Goal: Information Seeking & Learning: Check status

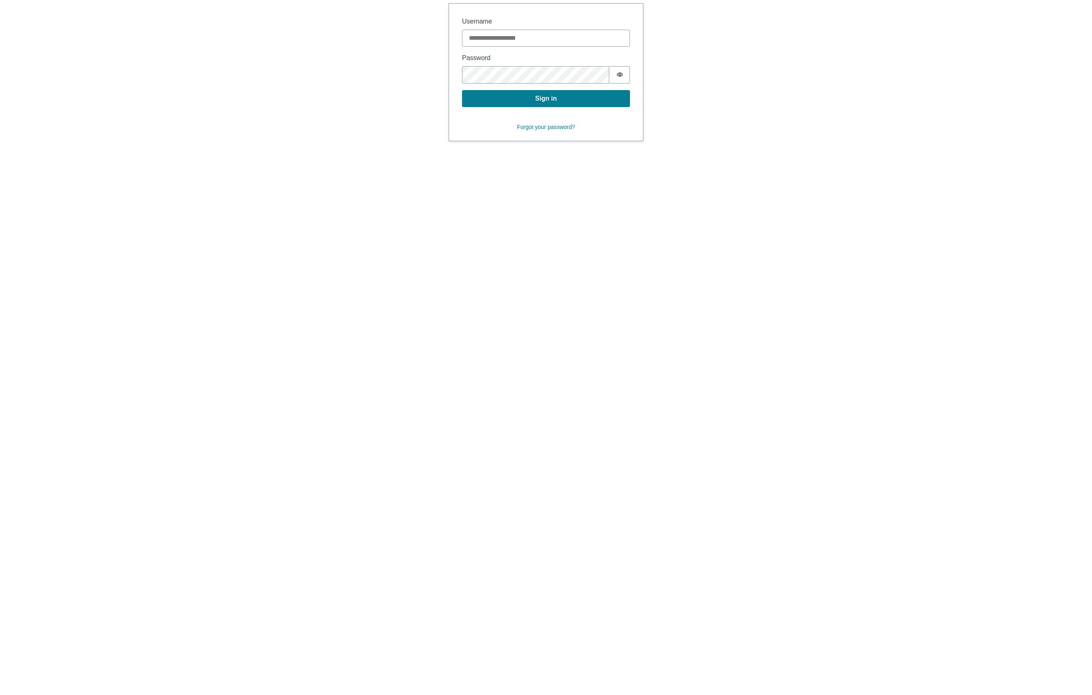
click at [512, 30] on input "Username" at bounding box center [546, 38] width 168 height 17
type input "**********"
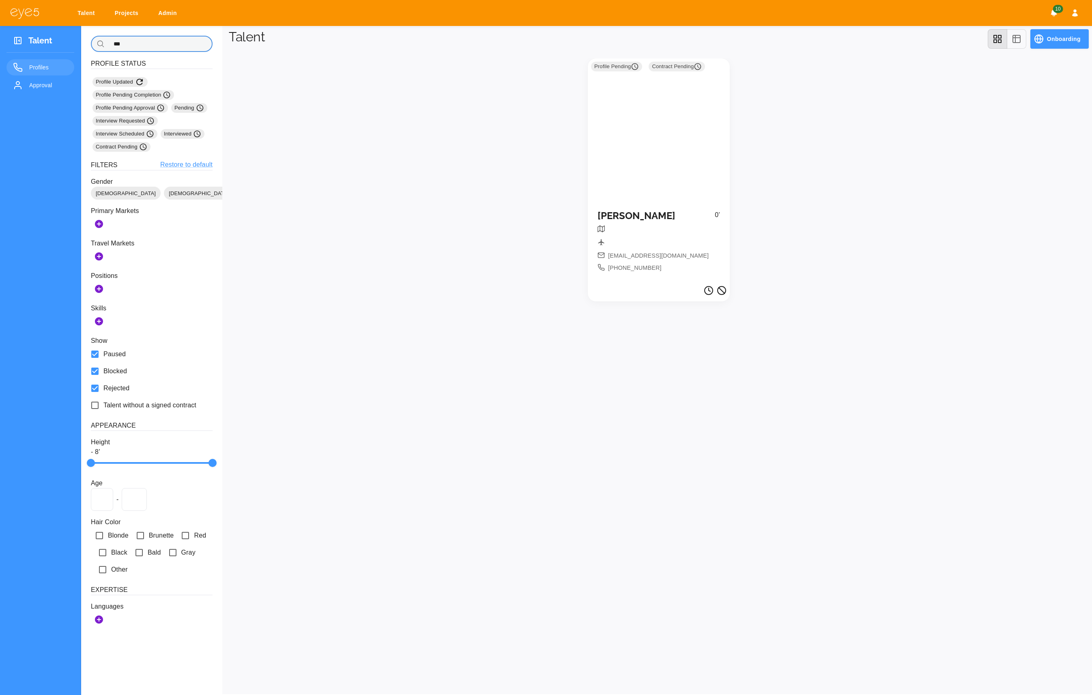
click at [159, 39] on input "***" at bounding box center [160, 44] width 105 height 16
click at [159, 38] on input "***" at bounding box center [160, 44] width 105 height 16
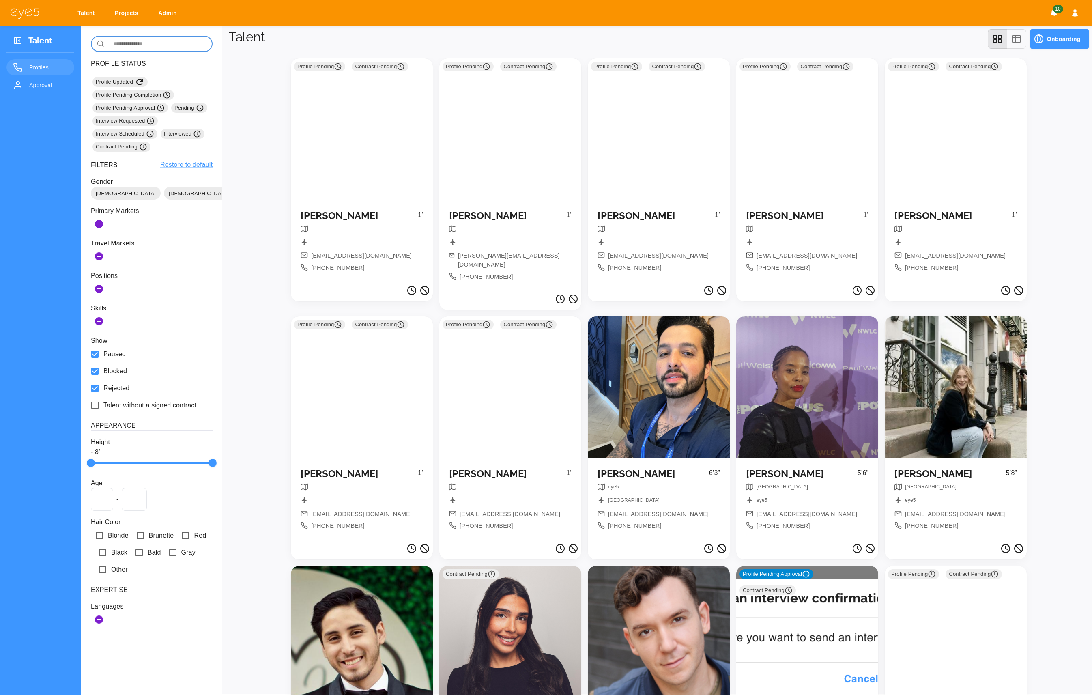
drag, startPoint x: 1021, startPoint y: 30, endPoint x: 1021, endPoint y: 37, distance: 6.9
click at [1021, 37] on button "table" at bounding box center [1016, 38] width 19 height 19
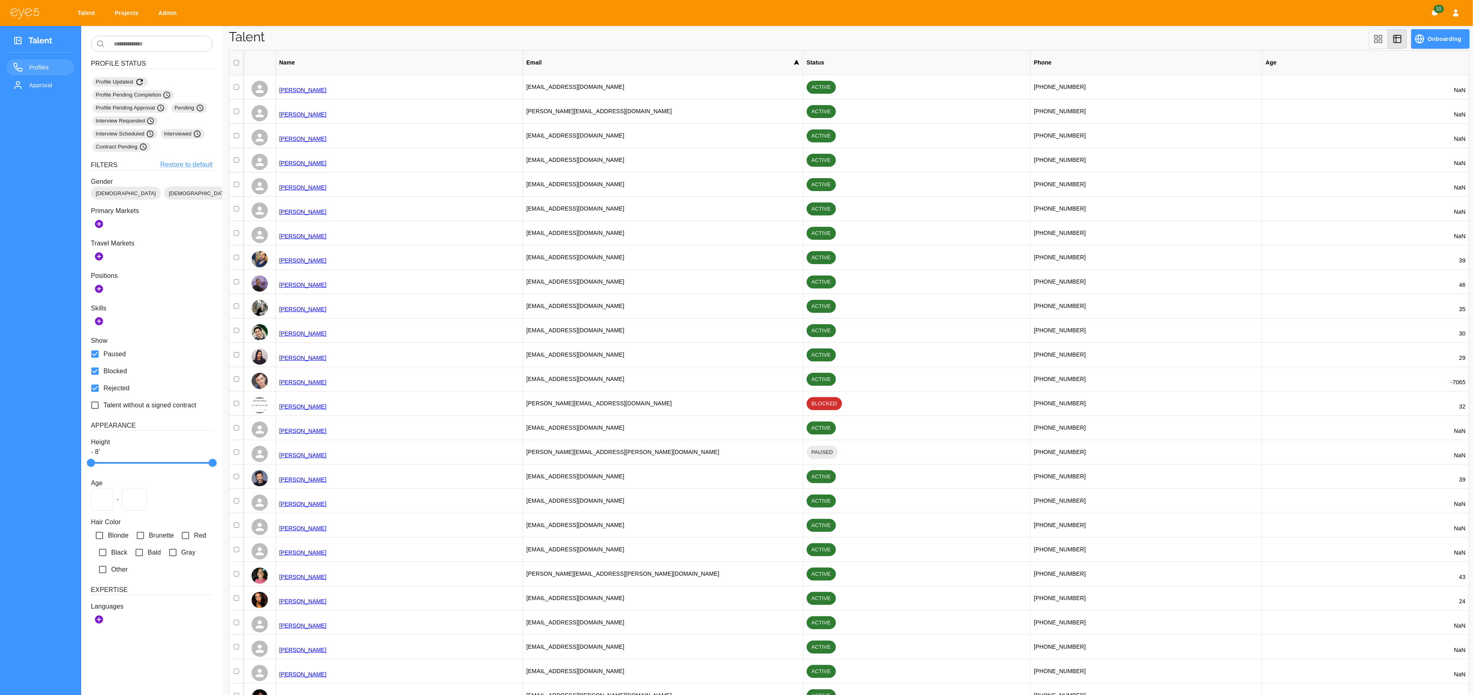
click at [1318, 72] on div "Age" at bounding box center [1365, 63] width 207 height 24
click at [1376, 41] on icon "grid" at bounding box center [1379, 39] width 10 height 10
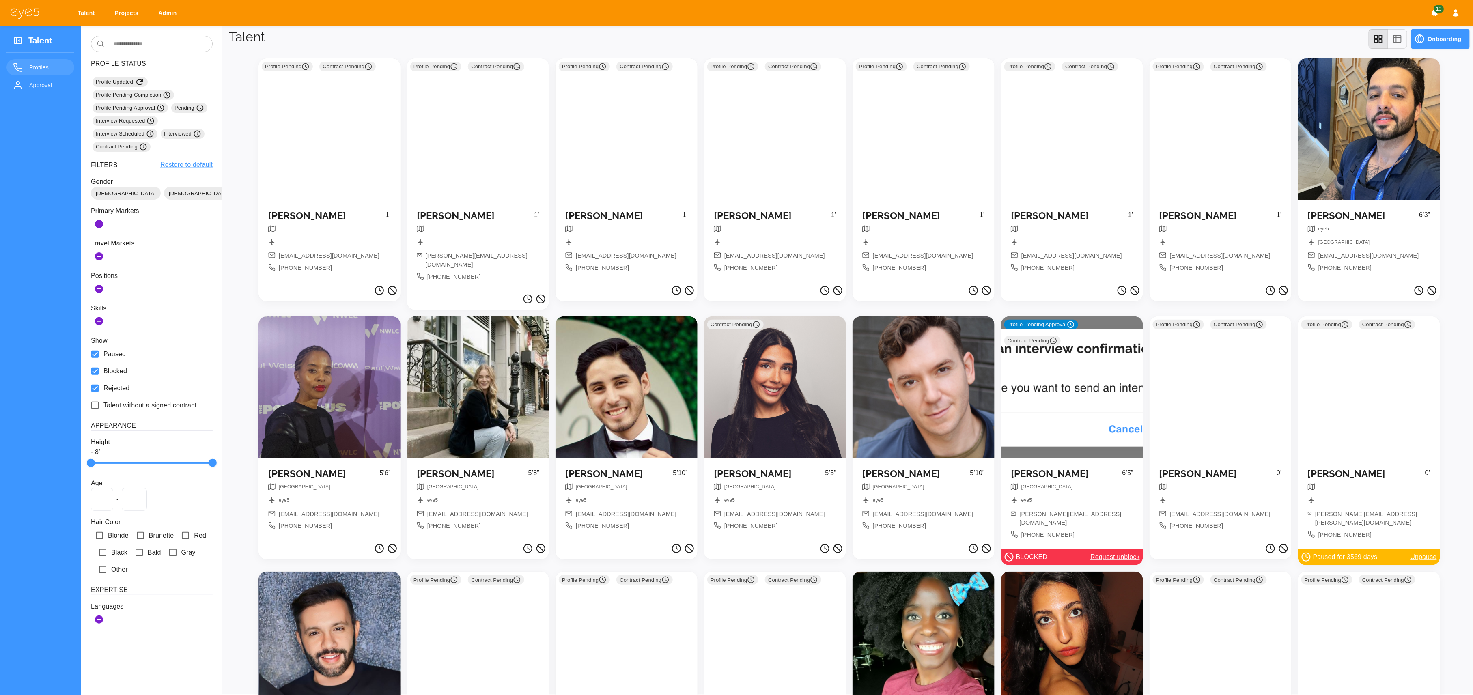
click at [934, 171] on div "Profile Pending Contract Pending" at bounding box center [924, 129] width 142 height 142
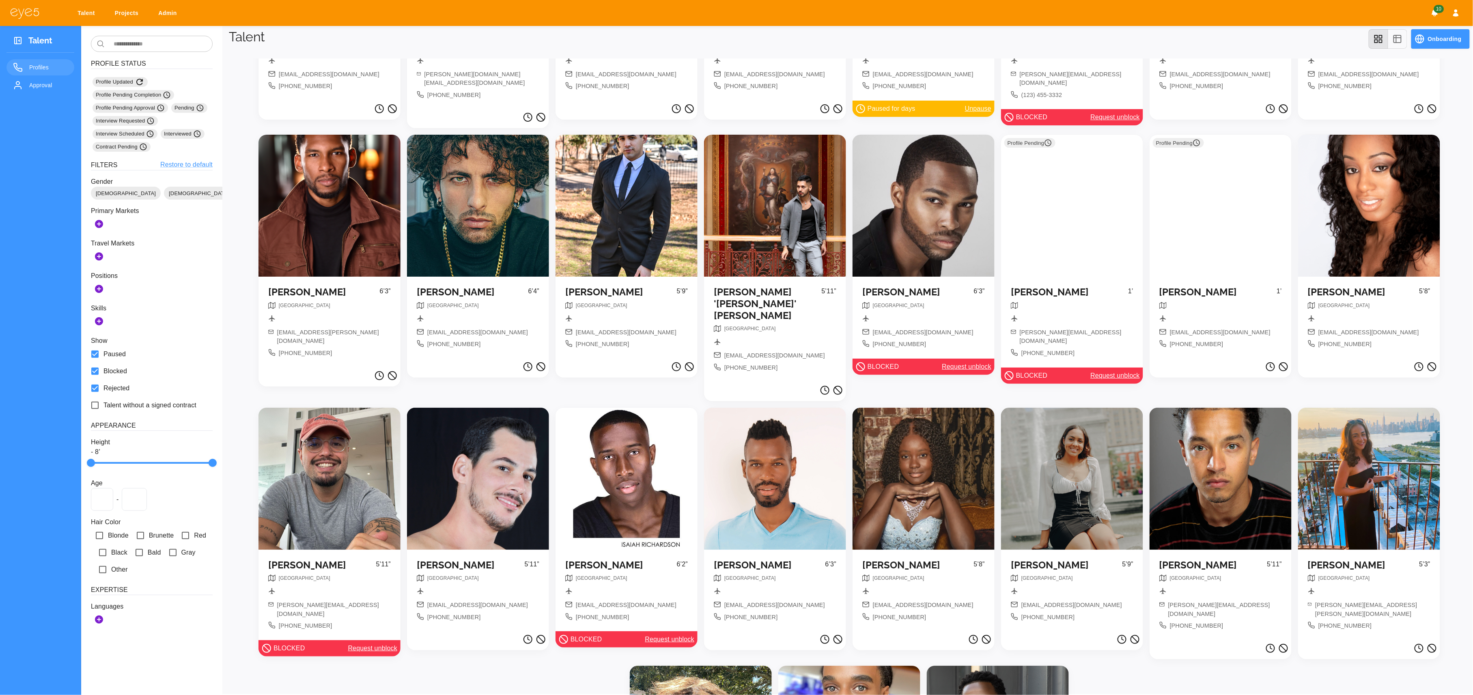
scroll to position [4855, 0]
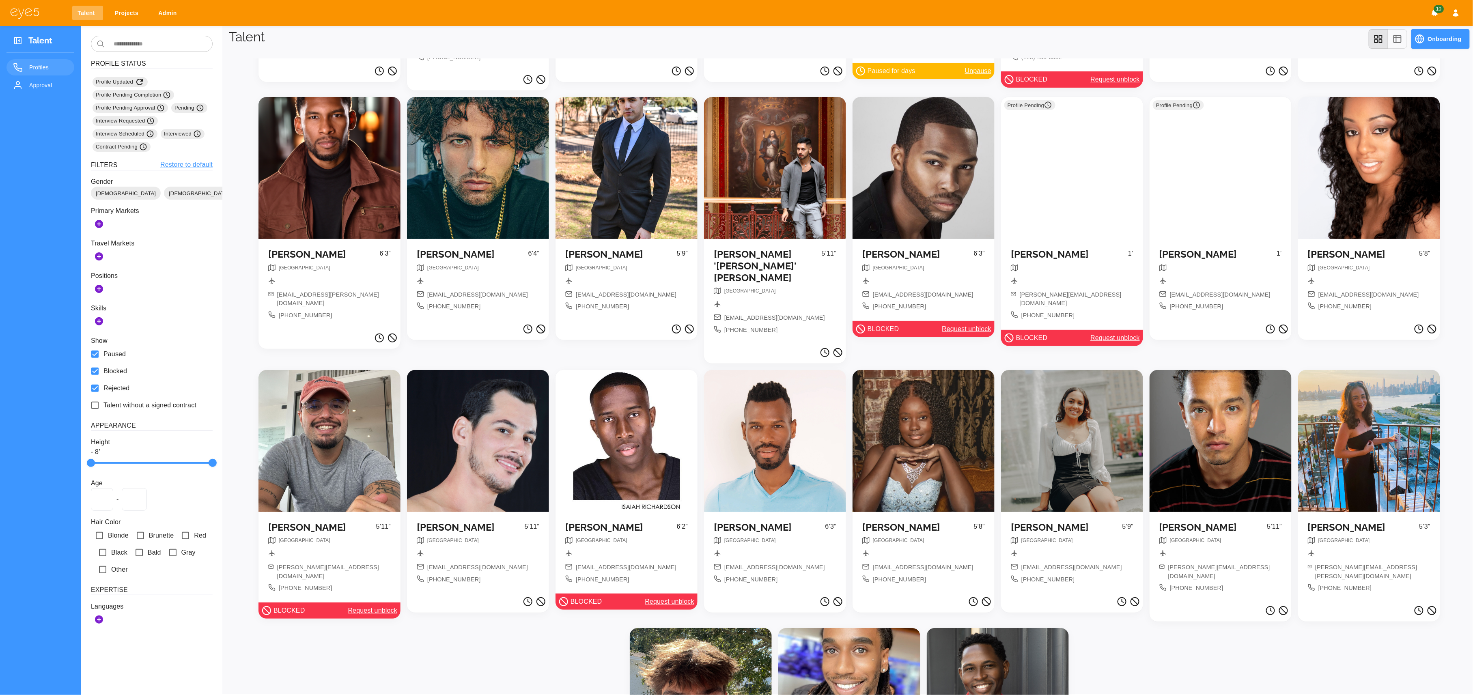
click at [89, 12] on link "Talent" at bounding box center [87, 13] width 31 height 15
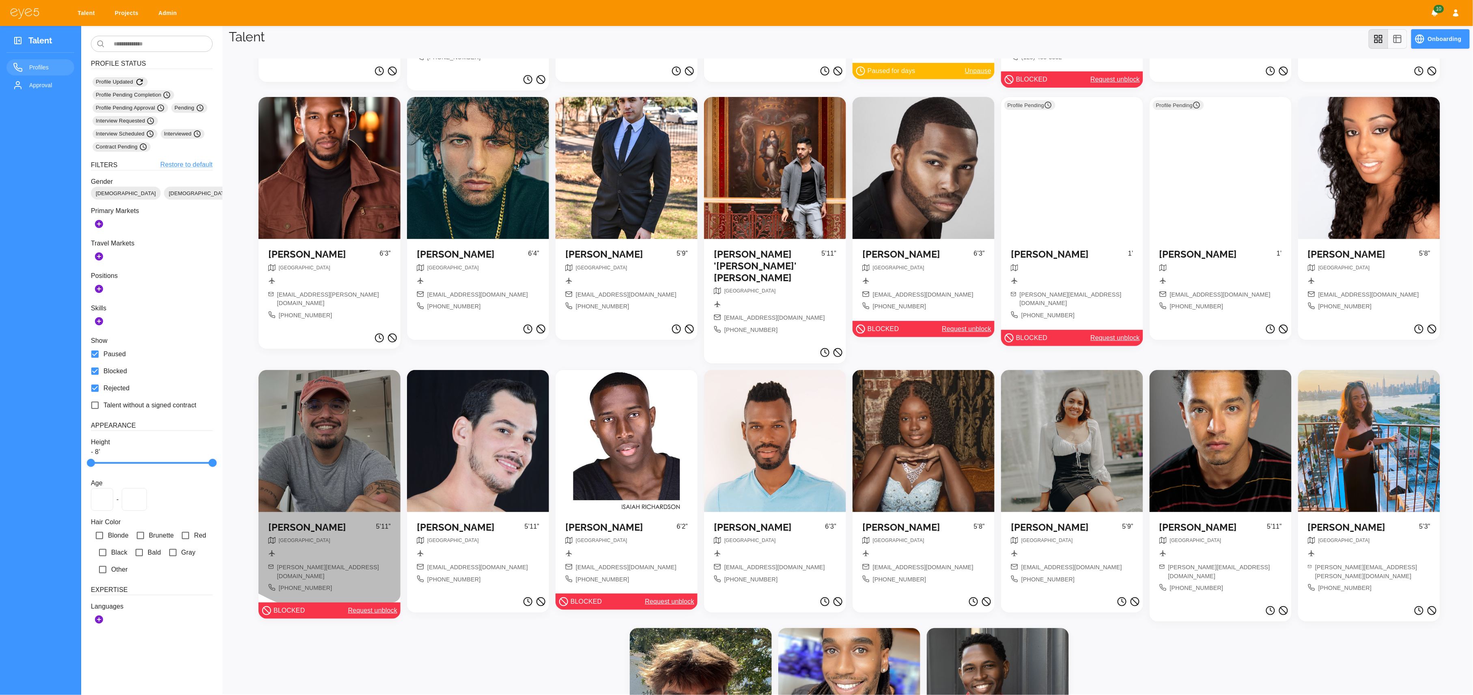
click at [350, 370] on div at bounding box center [329, 441] width 142 height 142
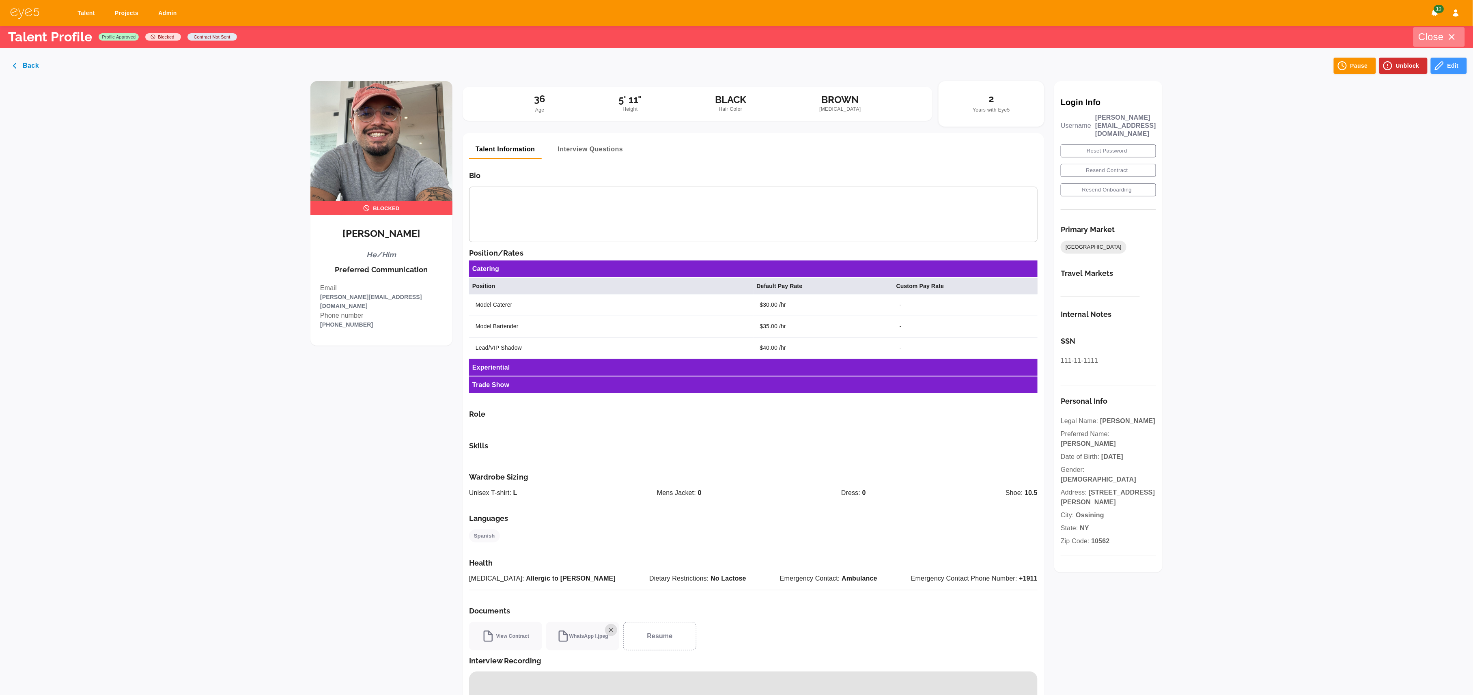
click at [1452, 35] on icon "button" at bounding box center [1452, 37] width 10 height 10
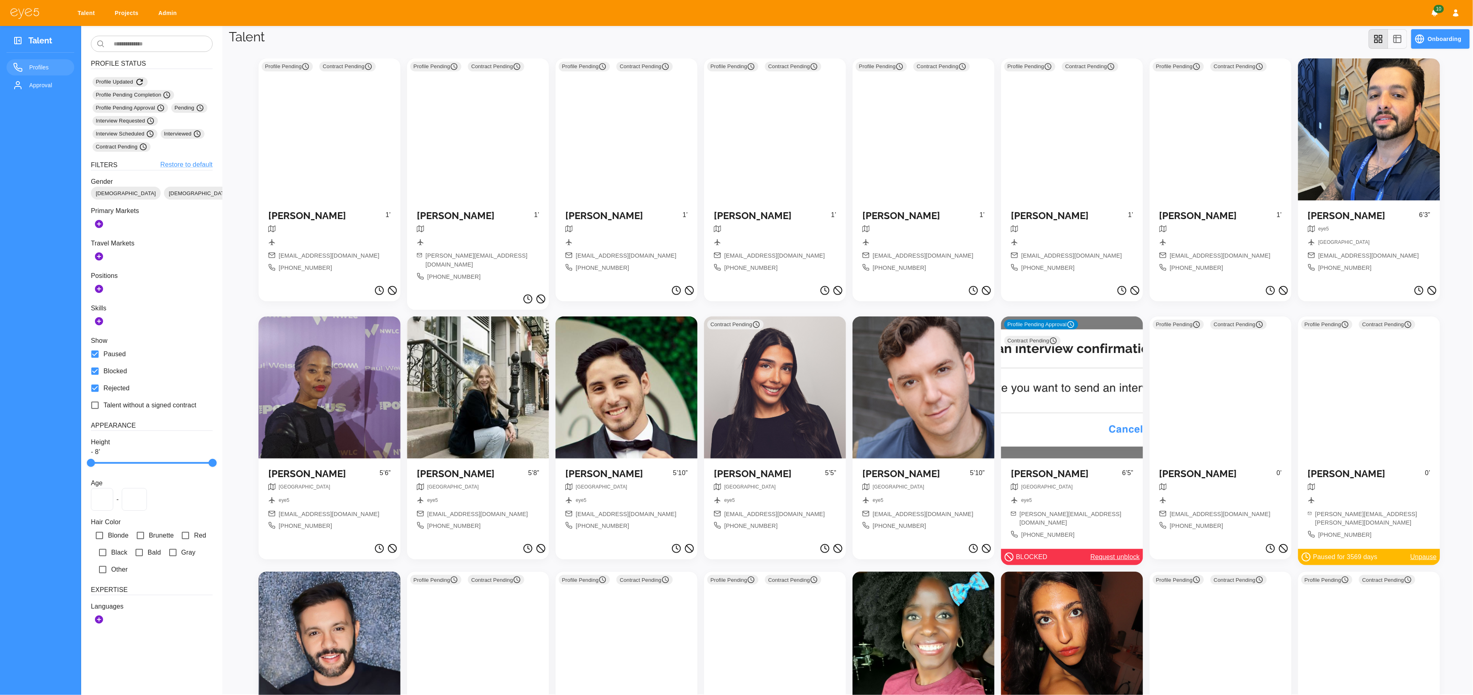
click at [88, 15] on link "Talent" at bounding box center [87, 13] width 31 height 15
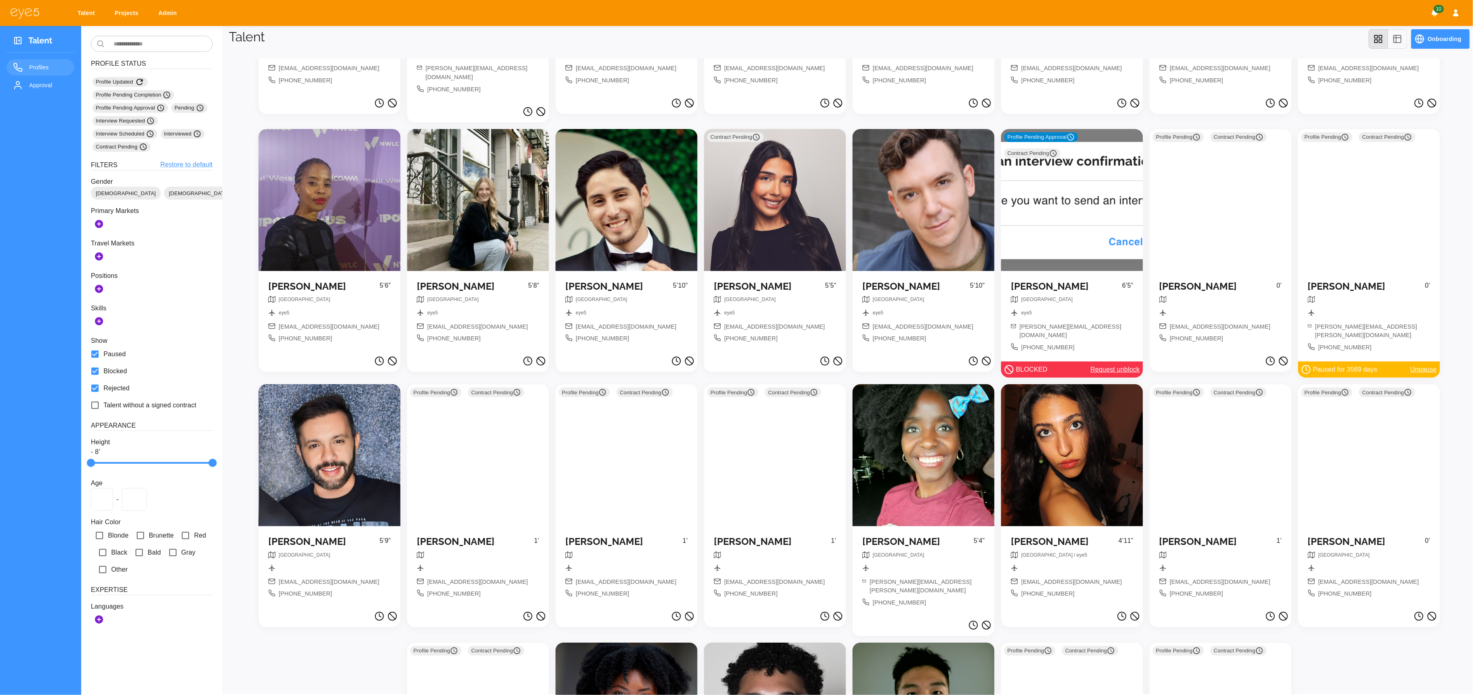
scroll to position [243, 0]
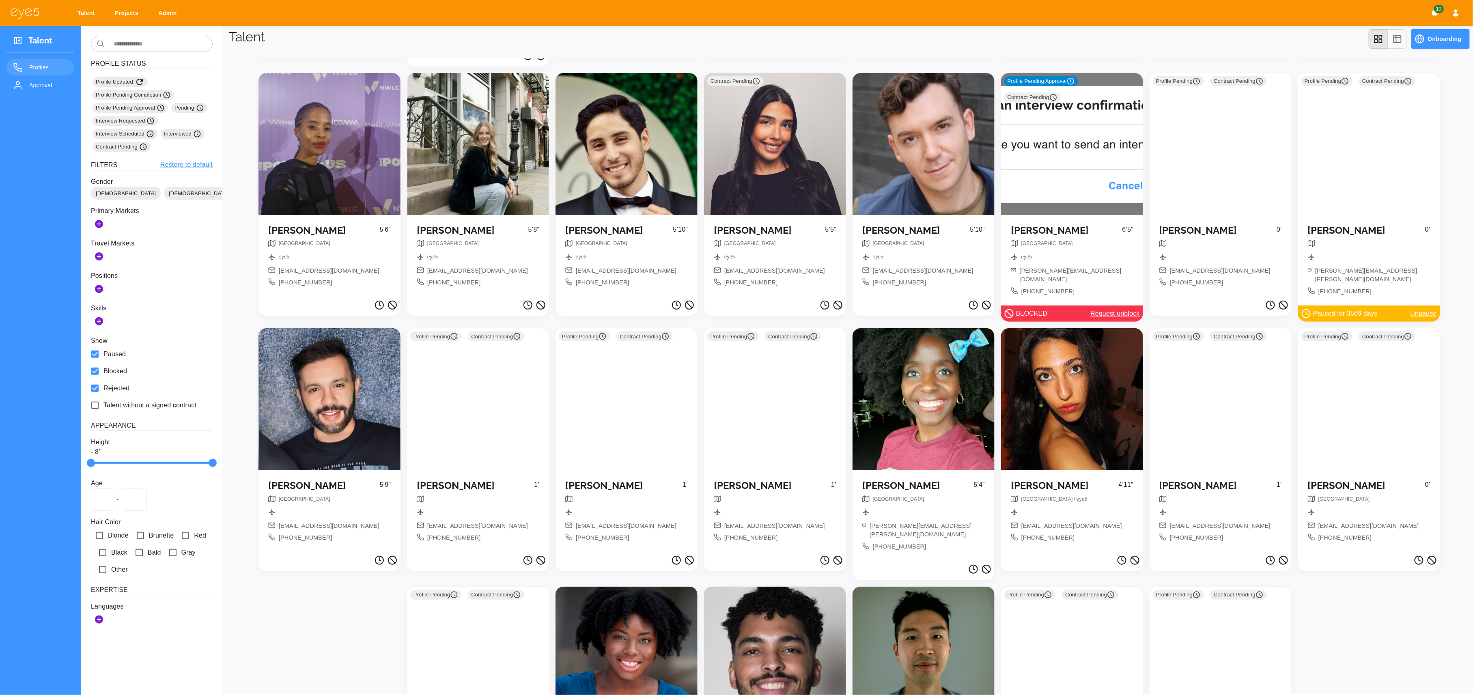
click at [1237, 372] on div "Profile Pending Contract Pending" at bounding box center [1221, 399] width 142 height 142
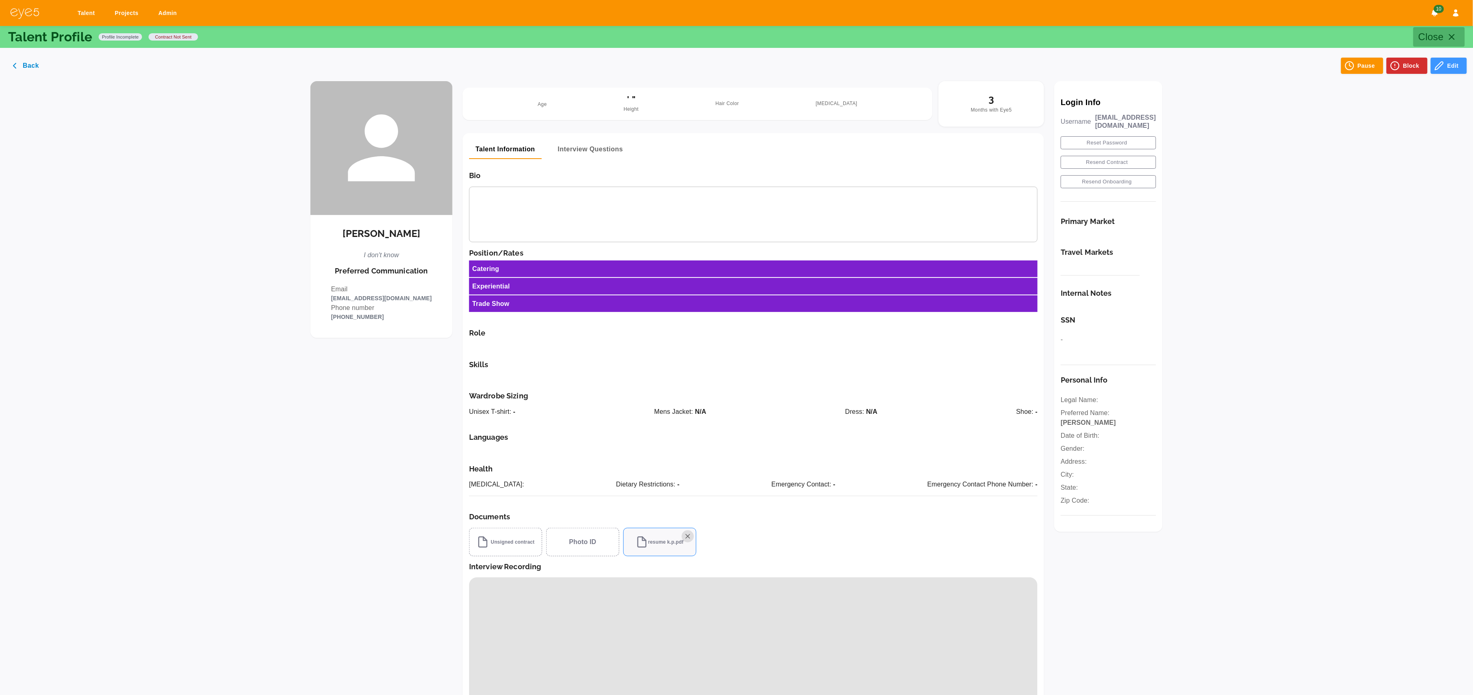
click at [1451, 38] on icon "button" at bounding box center [1452, 37] width 10 height 10
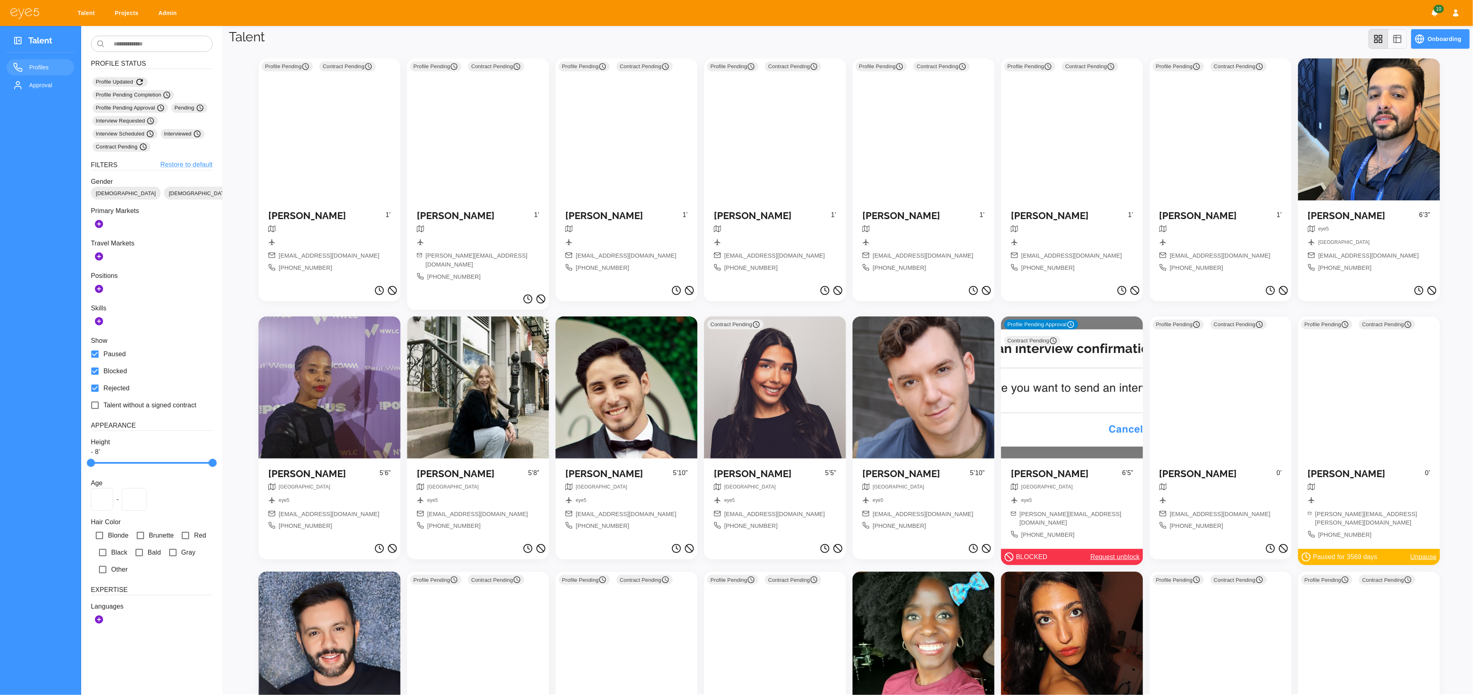
click at [173, 12] on link "Admin" at bounding box center [169, 13] width 32 height 15
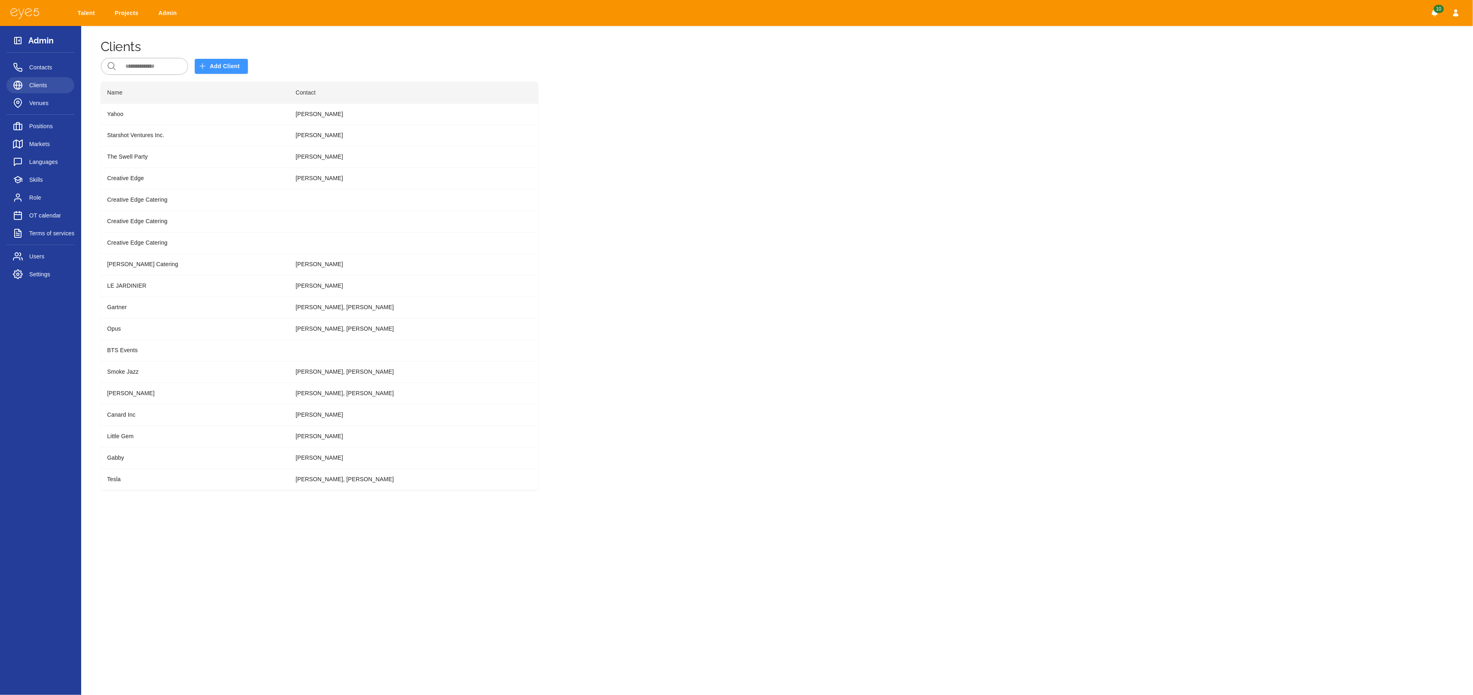
click at [87, 15] on link "Talent" at bounding box center [87, 13] width 31 height 15
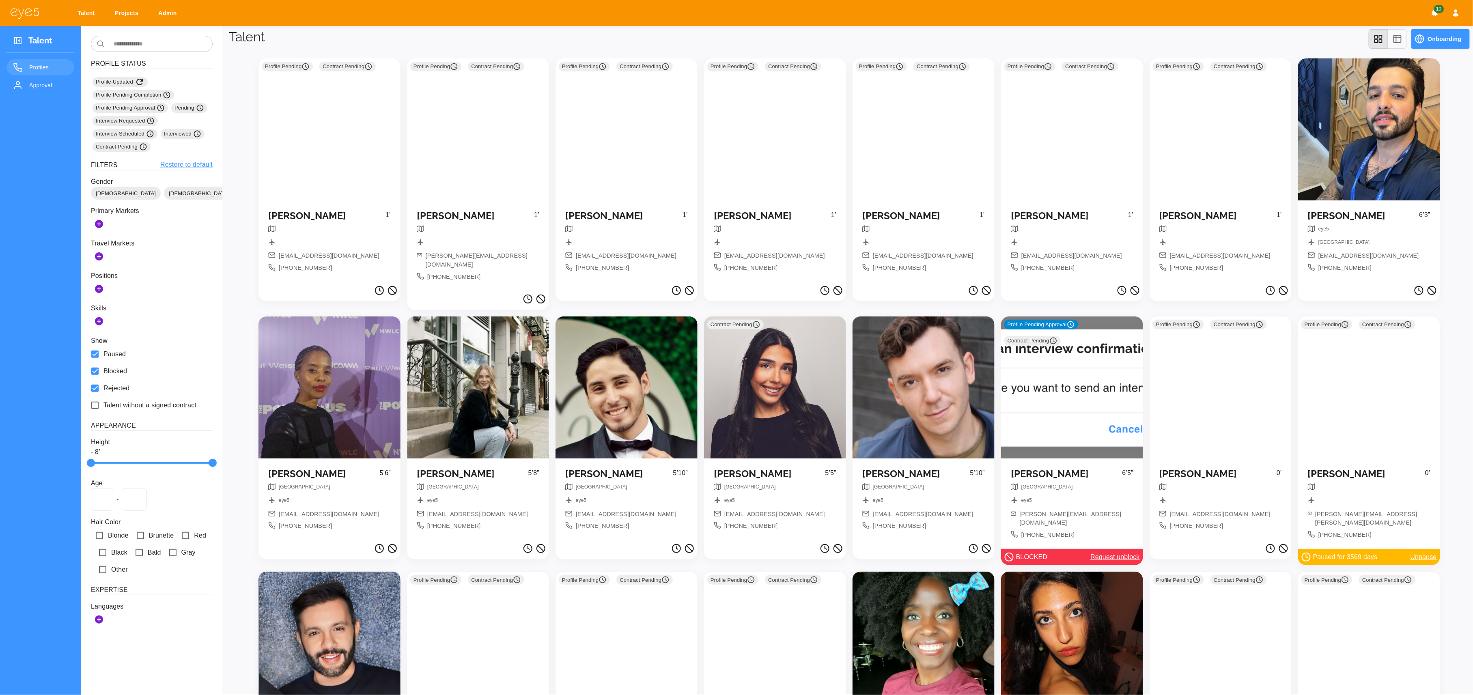
click at [484, 370] on div at bounding box center [478, 387] width 142 height 142
